Goal: Find specific page/section: Find specific page/section

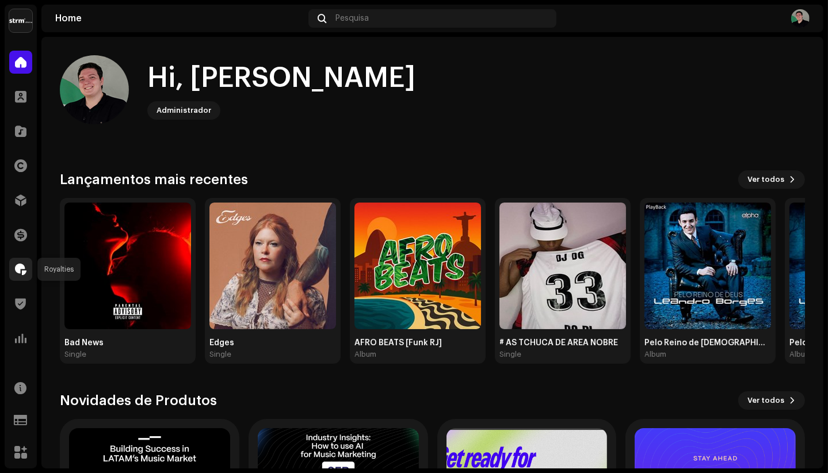
click at [22, 269] on span at bounding box center [21, 269] width 12 height 9
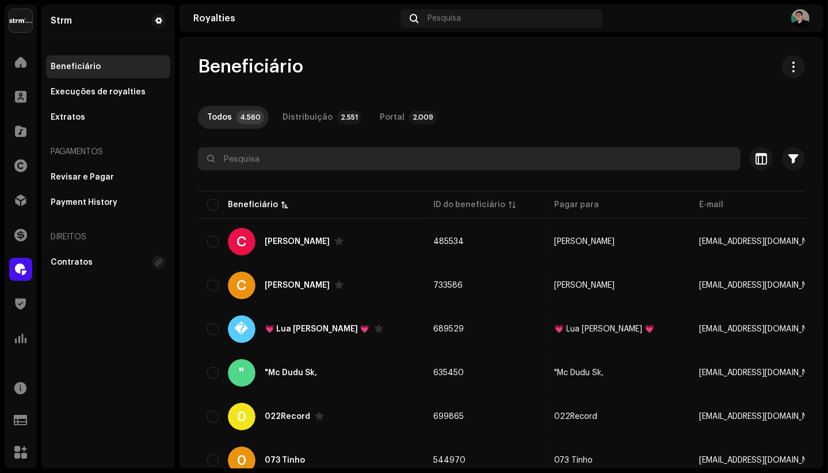
click at [263, 158] on input "text" at bounding box center [469, 158] width 543 height 23
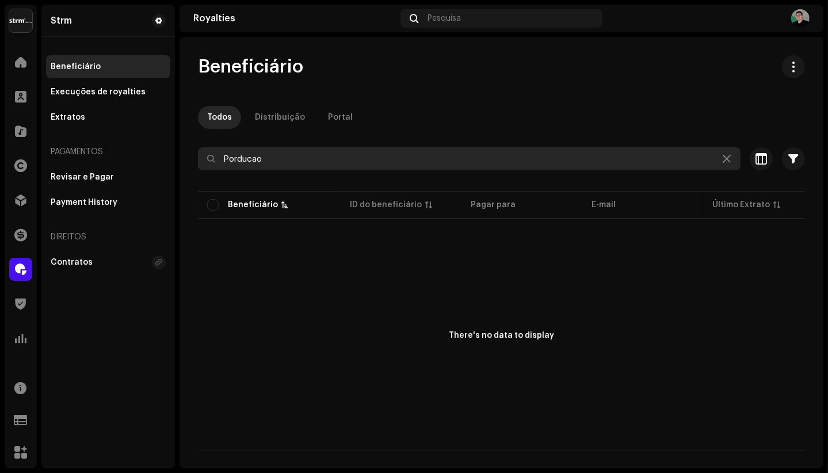
click at [228, 161] on input "Porducao" at bounding box center [469, 158] width 543 height 23
click at [236, 160] on input "Porducao" at bounding box center [469, 158] width 543 height 23
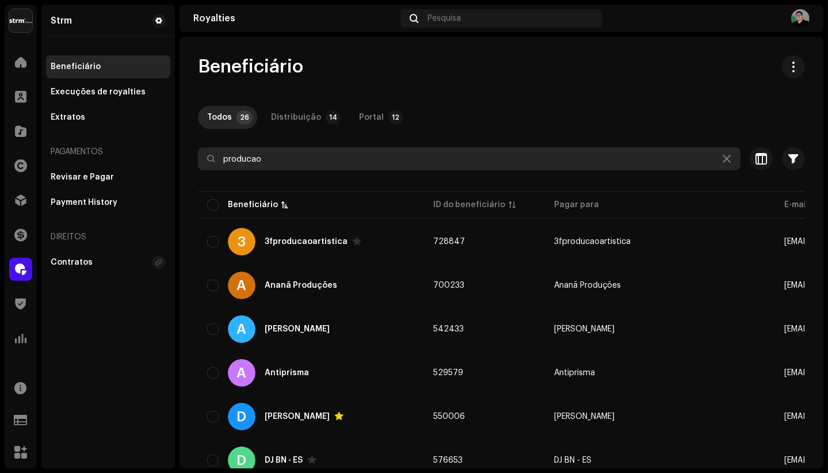
click at [300, 157] on input "producao" at bounding box center [469, 158] width 543 height 23
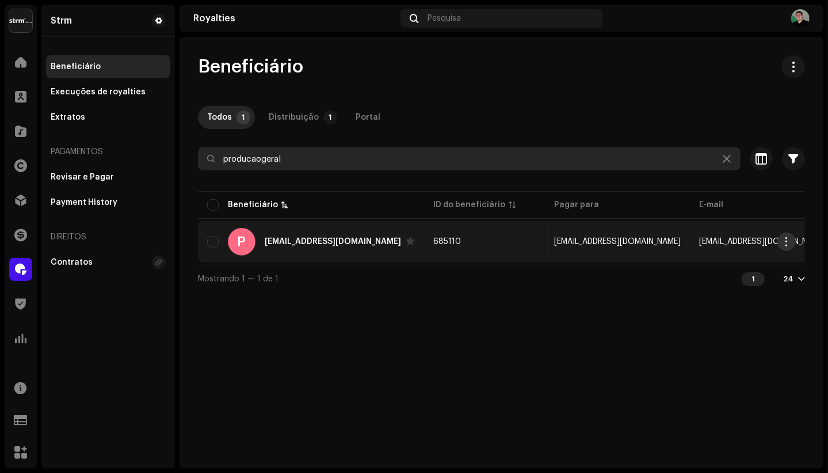
type input "producaogeral"
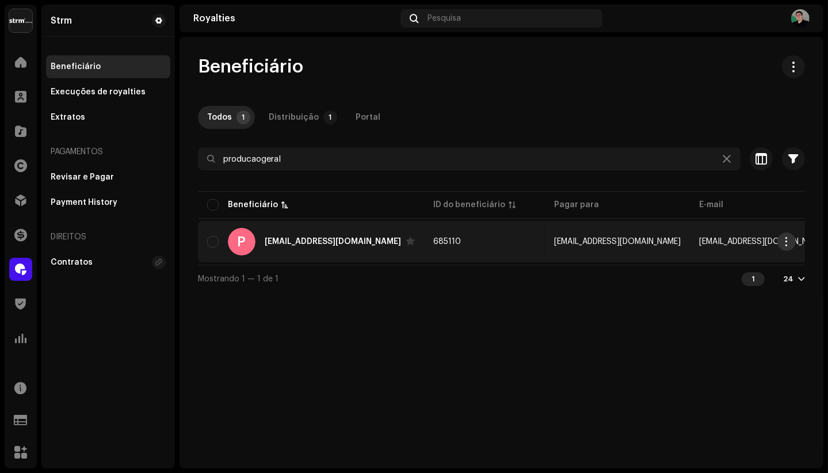
click at [783, 239] on span "button" at bounding box center [787, 241] width 9 height 9
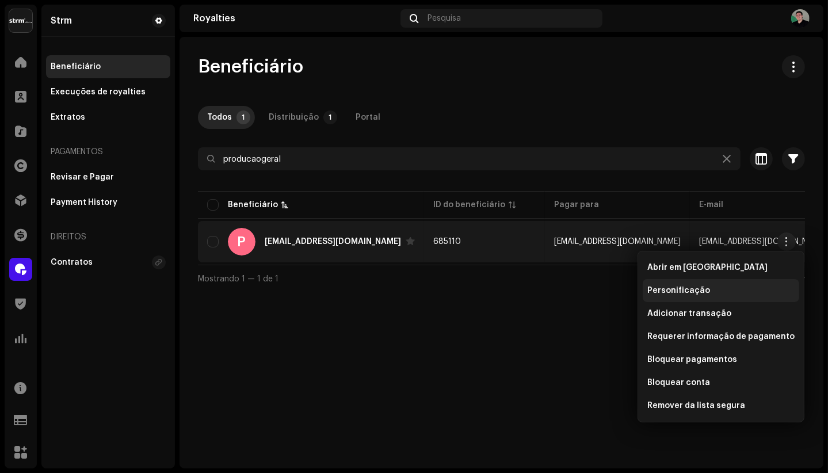
click at [716, 286] on div "Personificação" at bounding box center [720, 290] width 147 height 9
